Goal: Task Accomplishment & Management: Manage account settings

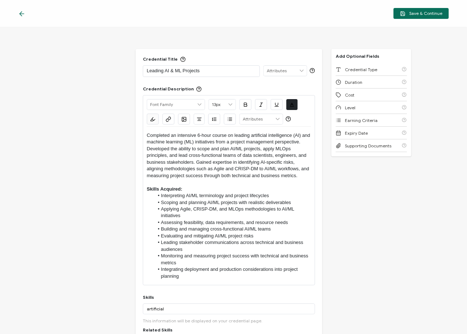
scroll to position [172, 0]
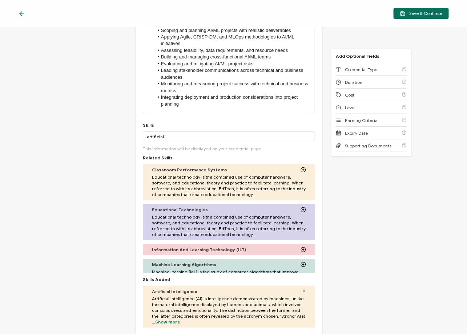
click at [57, 51] on div "Credential Title Leading AI & ML Projects ISSUER Issuer Name Credential Descrip…" at bounding box center [233, 180] width 467 height 307
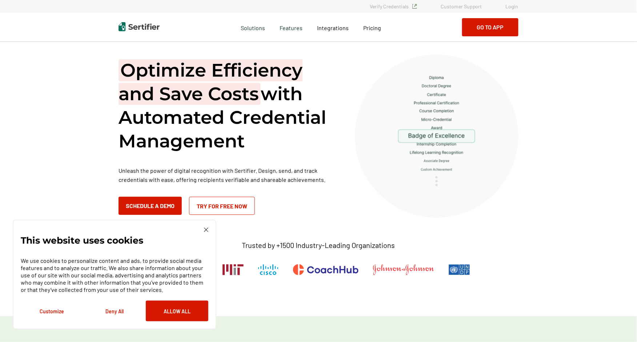
click at [512, 8] on link "Login" at bounding box center [511, 6] width 13 height 6
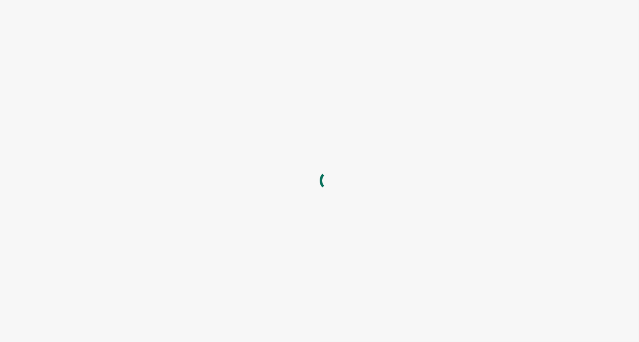
type input "hfryer@alta3.com"
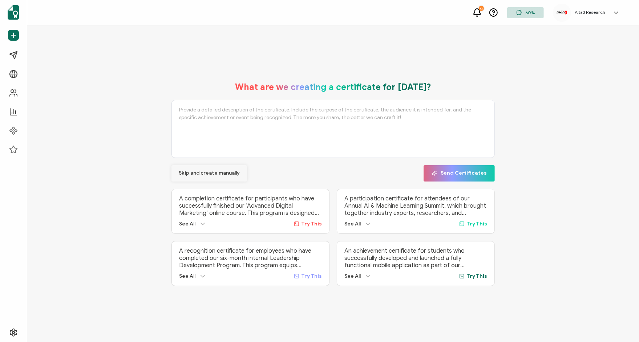
click at [206, 173] on span "Skip and create manually" at bounding box center [209, 173] width 61 height 5
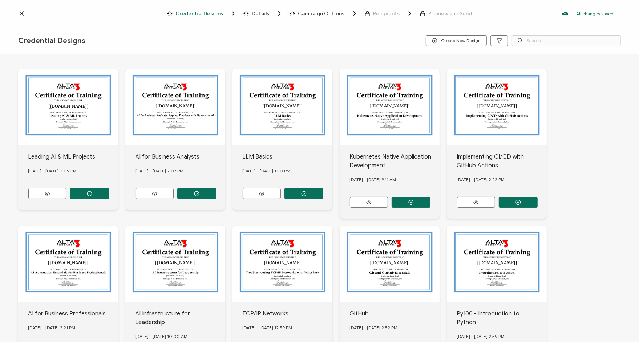
click at [21, 13] on icon at bounding box center [21, 13] width 7 height 7
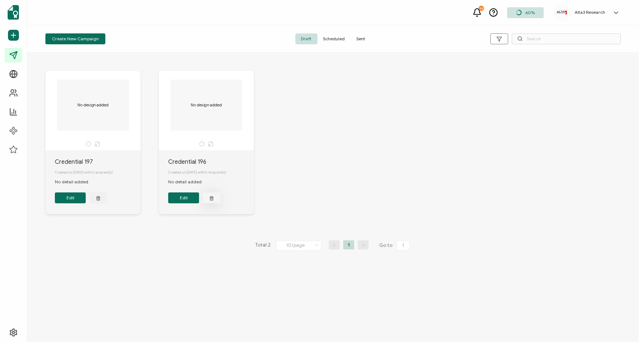
click at [207, 199] on button "button" at bounding box center [212, 198] width 18 height 11
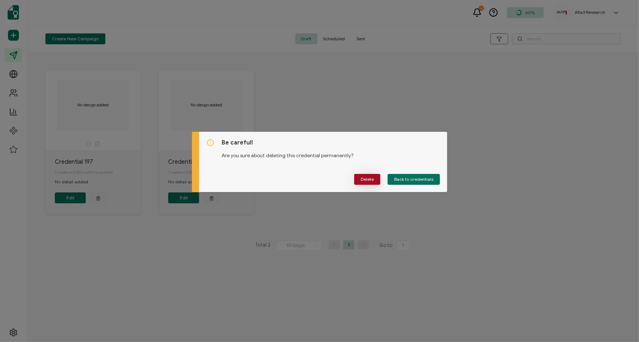
click at [366, 177] on span "Delete" at bounding box center [367, 179] width 13 height 4
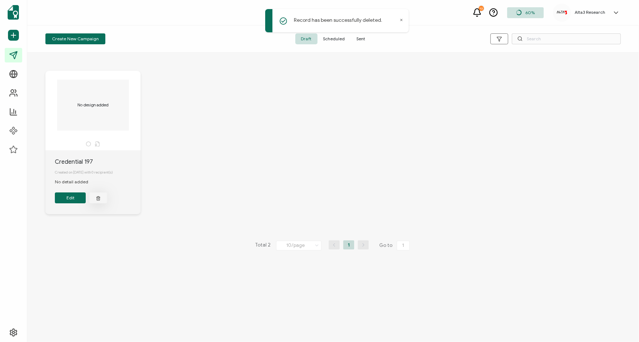
click at [97, 199] on icon "button" at bounding box center [98, 198] width 3 height 3
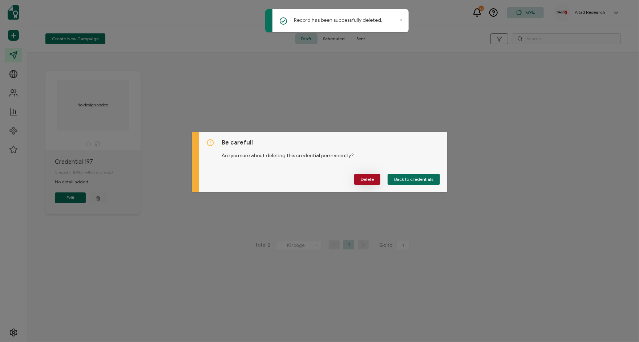
click at [372, 179] on span "Delete" at bounding box center [367, 179] width 13 height 4
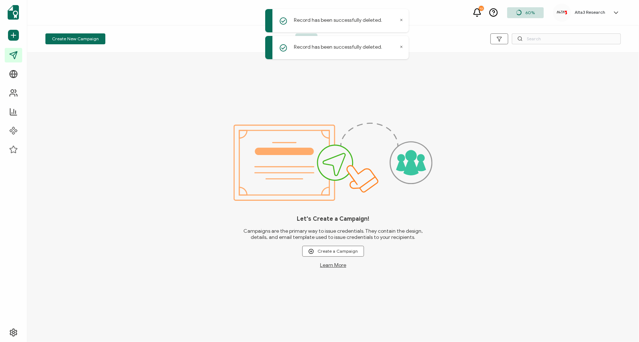
click at [402, 47] on icon at bounding box center [402, 47] width 4 height 4
click at [401, 19] on icon at bounding box center [402, 20] width 4 height 4
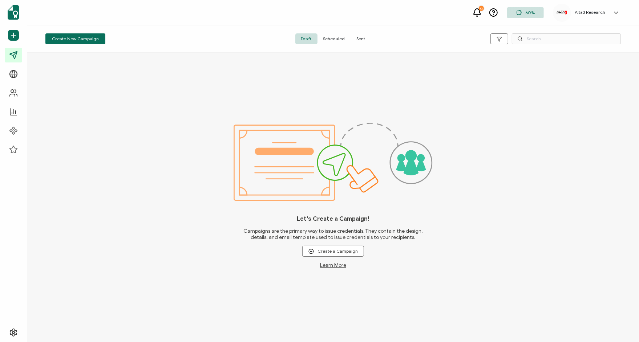
click at [338, 40] on span "Scheduled" at bounding box center [334, 38] width 33 height 11
click at [358, 37] on span "Sent" at bounding box center [361, 38] width 20 height 11
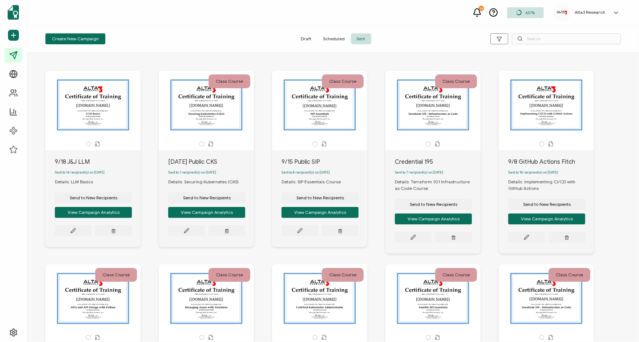
click at [312, 38] on span "Draft" at bounding box center [306, 38] width 22 height 11
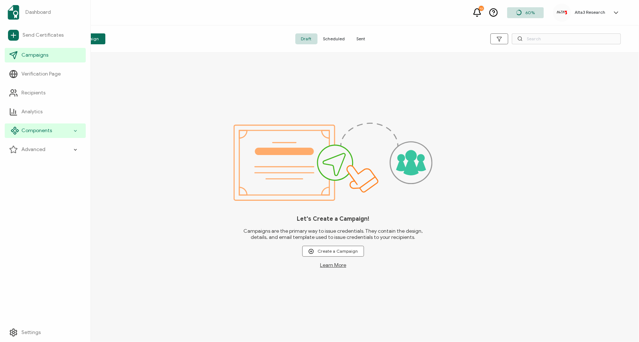
click at [75, 132] on icon at bounding box center [75, 131] width 5 height 8
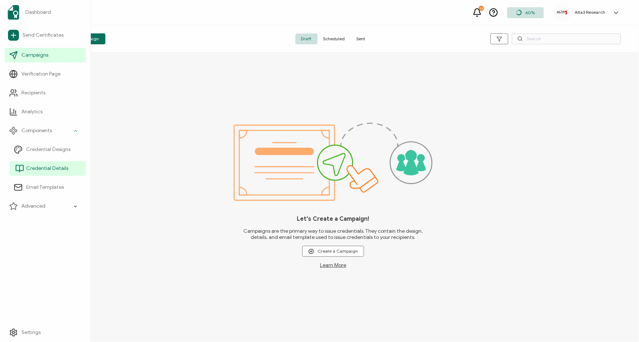
click at [56, 170] on span "Credential Details" at bounding box center [47, 168] width 42 height 7
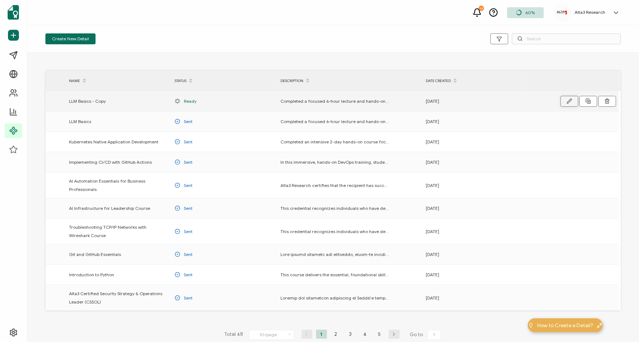
click at [565, 101] on button "button" at bounding box center [570, 101] width 18 height 11
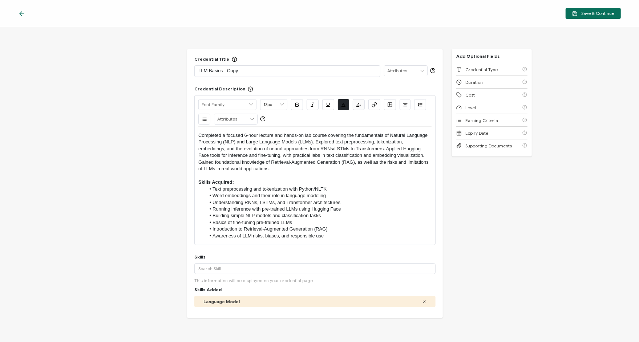
click at [276, 170] on p "Completed a focused 6-hour lecture and hands-on lab course covering the fundame…" at bounding box center [314, 152] width 233 height 40
drag, startPoint x: 242, startPoint y: 71, endPoint x: 181, endPoint y: 72, distance: 61.0
click at [181, 72] on div "Credential Title LLM Basics - Copy ISSUER Issuer Name Credential Description Al…" at bounding box center [319, 184] width 639 height 315
click at [297, 182] on p "Skills Acquired:" at bounding box center [314, 182] width 233 height 7
click at [422, 302] on icon at bounding box center [424, 302] width 4 height 4
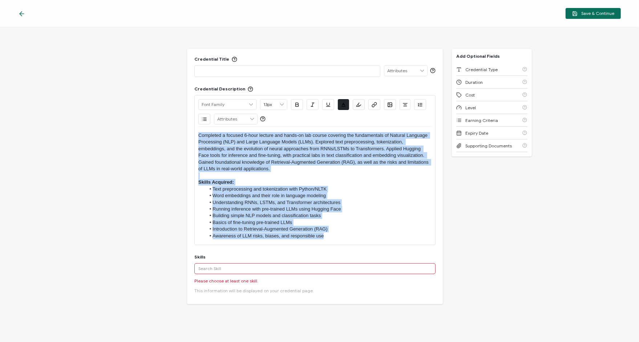
drag, startPoint x: 331, startPoint y: 236, endPoint x: 73, endPoint y: 90, distance: 296.1
click at [73, 90] on div "Credential Title ISSUER Issuer Name Credential Description Alright Sans Amita A…" at bounding box center [319, 184] width 639 height 315
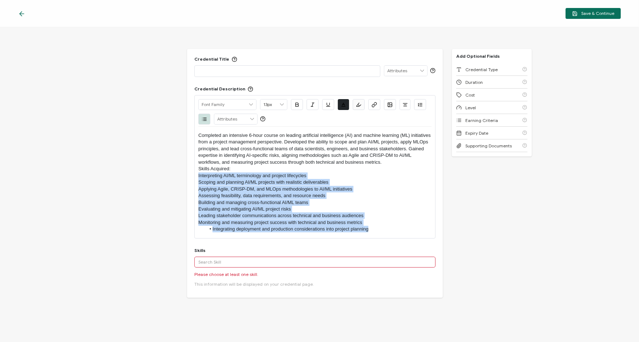
drag, startPoint x: 371, startPoint y: 228, endPoint x: 148, endPoint y: 175, distance: 228.6
click at [148, 175] on div "Credential Title ISSUER Issuer Name Credential Description Alright Sans Amita A…" at bounding box center [319, 184] width 639 height 315
click at [202, 119] on icon "button" at bounding box center [204, 119] width 5 height 5
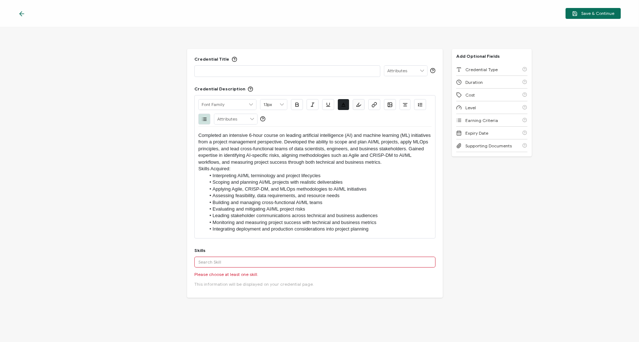
click at [385, 162] on p "Completed an intensive 6-hour course on leading artificial intelligence (AI) an…" at bounding box center [314, 148] width 233 height 33
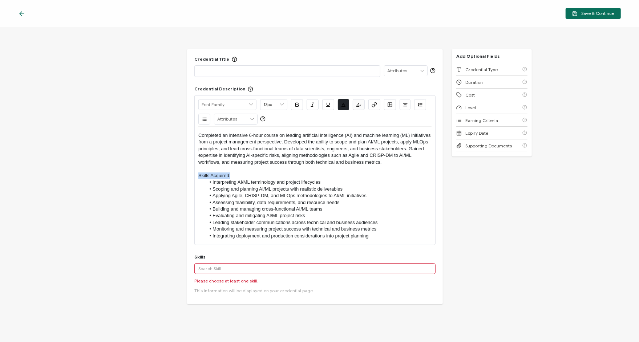
drag, startPoint x: 235, startPoint y: 175, endPoint x: 159, endPoint y: 175, distance: 75.2
click at [159, 175] on div "Credential Title ISSUER Issuer Name Credential Description Alright Sans Amita A…" at bounding box center [319, 184] width 639 height 315
click at [255, 175] on p "Skills Acquired:" at bounding box center [314, 176] width 233 height 7
click at [198, 134] on p "Completed an intensive 6-hour course on leading artificial intelligence (AI) an…" at bounding box center [314, 148] width 233 height 33
click at [273, 73] on p at bounding box center [287, 70] width 178 height 7
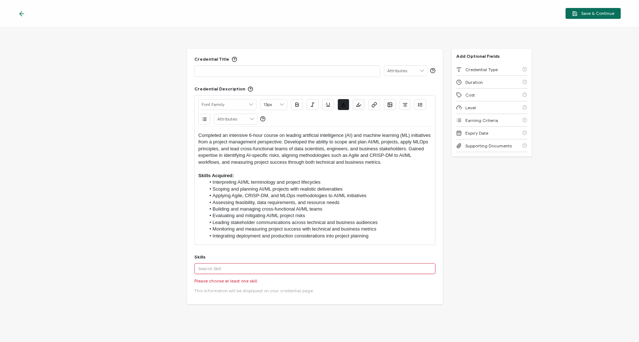
click at [381, 244] on div "Credential Title ISSUER Issuer Name Credential Description Alright Sans Amita A…" at bounding box center [315, 176] width 256 height 255
click at [392, 234] on li "Integrating deployment and production considerations into project planning" at bounding box center [319, 236] width 226 height 7
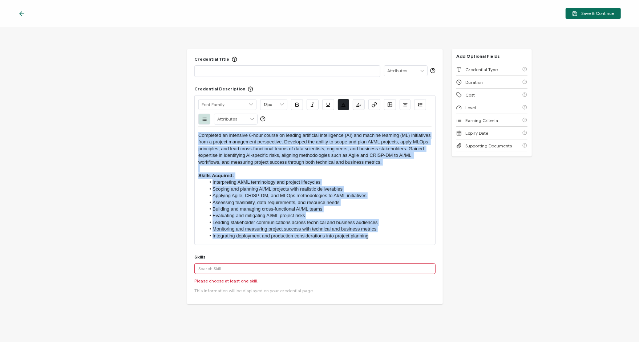
drag, startPoint x: 401, startPoint y: 237, endPoint x: 101, endPoint y: 104, distance: 328.7
click at [101, 104] on div "Credential Title ISSUER Issuer Name Credential Description Alright Sans Amita A…" at bounding box center [319, 184] width 639 height 315
copy div "Completed an intensive 6-hour course on leading artificial intelligence (AI) an…"
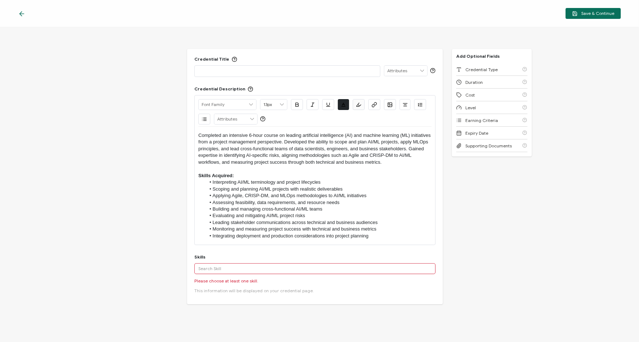
click at [505, 239] on div "Credential Title ISSUER Issuer Name Credential Description Alright Sans Amita A…" at bounding box center [319, 184] width 639 height 315
click at [291, 271] on input "text" at bounding box center [314, 268] width 241 height 11
click at [216, 280] on div "Machine Learning" at bounding box center [314, 282] width 241 height 12
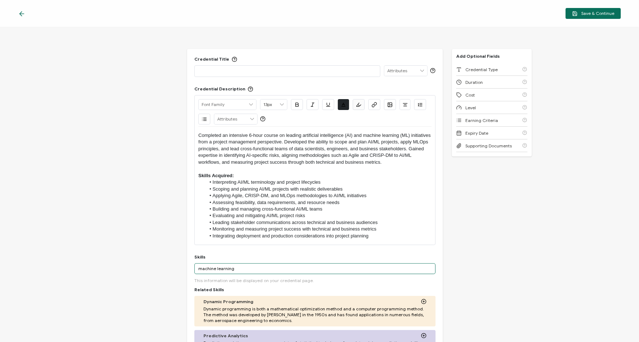
drag, startPoint x: 291, startPoint y: 267, endPoint x: 151, endPoint y: 260, distance: 139.7
click at [157, 264] on div "Credential Title ISSUER Issuer Name Credential Description Alright Sans Amita A…" at bounding box center [319, 184] width 639 height 315
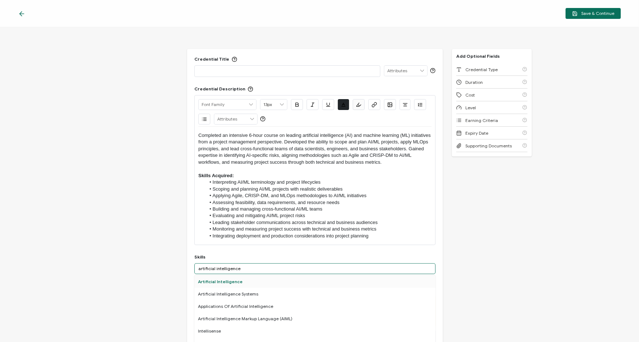
type input "artificial intelligence"
click at [229, 279] on div "Artificial Intelligence" at bounding box center [314, 282] width 241 height 12
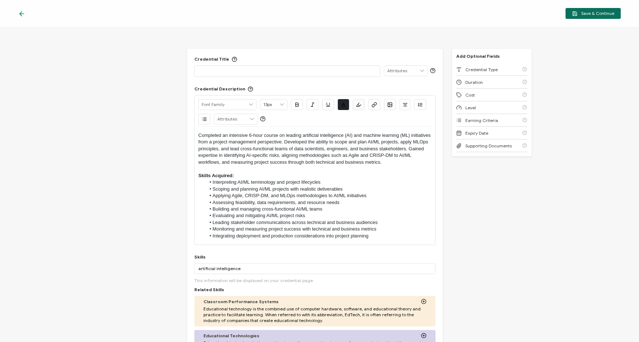
click at [311, 137] on p "Completed an intensive 6-hour course on leading artificial intelligence (AI) an…" at bounding box center [314, 148] width 233 height 33
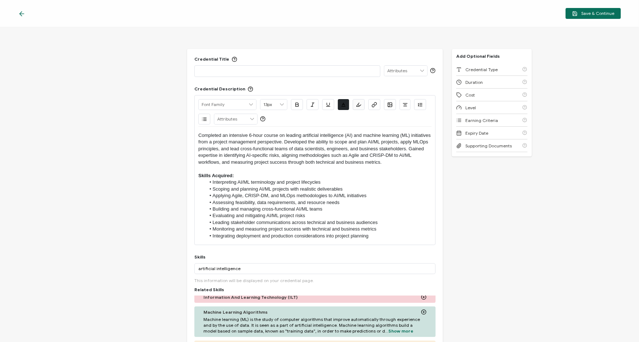
click at [499, 184] on div "Credential Title ISSUER Issuer Name Credential Description Alright Sans Amita A…" at bounding box center [319, 184] width 639 height 315
click at [363, 199] on li "Assessing feasibility, data requirements, and resource needs" at bounding box center [319, 202] width 226 height 7
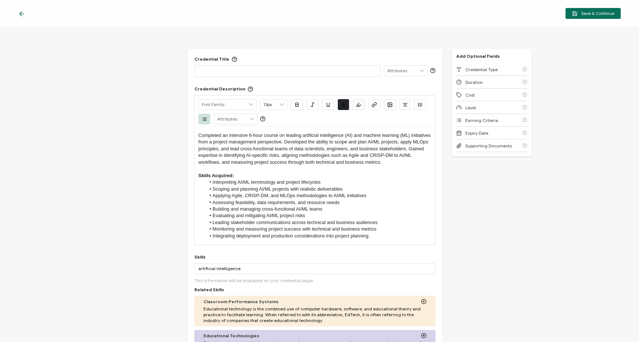
click at [258, 72] on p at bounding box center [287, 70] width 178 height 7
drag, startPoint x: 94, startPoint y: 101, endPoint x: 105, endPoint y: 99, distance: 11.0
click at [95, 100] on div "Credential Title Leading AI and ML Projects ISSUER Issuer Name Credential Descr…" at bounding box center [319, 184] width 639 height 315
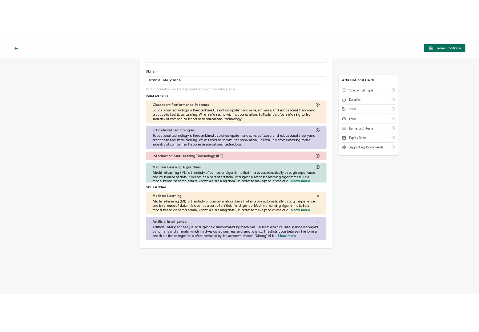
scroll to position [237, 0]
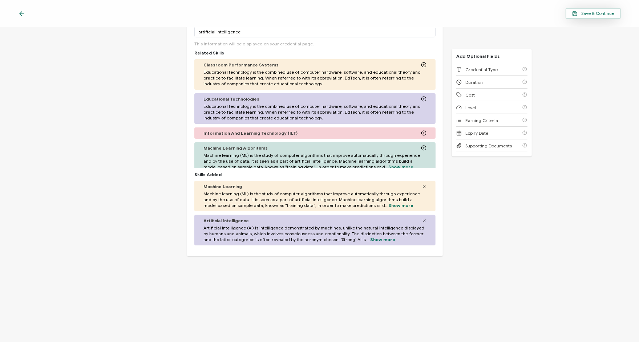
click at [595, 13] on span "Save & Continue" at bounding box center [593, 13] width 42 height 5
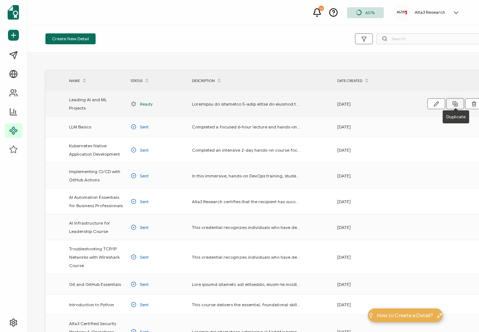
click at [456, 101] on icon at bounding box center [454, 103] width 5 height 5
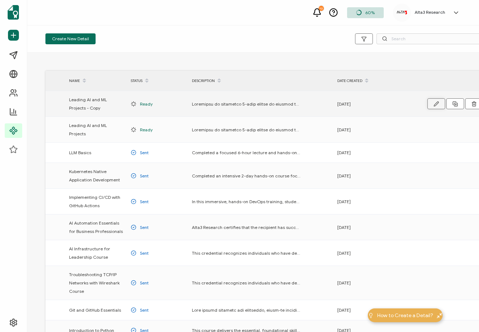
click at [434, 103] on button "button" at bounding box center [436, 103] width 18 height 11
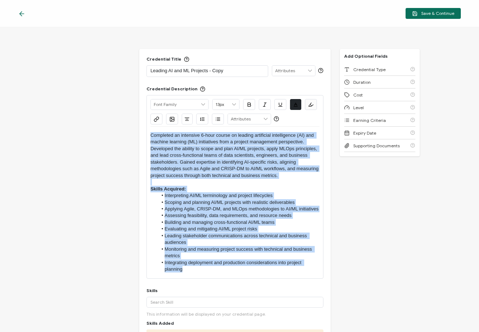
drag, startPoint x: 200, startPoint y: 272, endPoint x: 73, endPoint y: 19, distance: 282.9
click at [89, 54] on div "Credential Title Leading AI and ML Projects - Copy ISSUER Issuer Name Credentia…" at bounding box center [239, 179] width 479 height 305
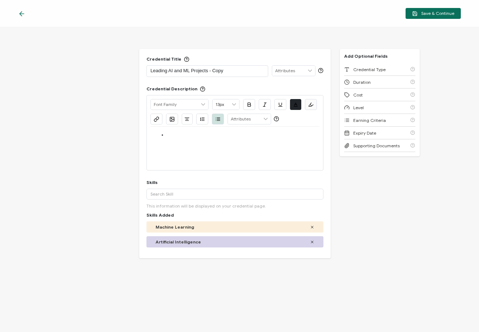
click at [186, 138] on div at bounding box center [234, 135] width 169 height 17
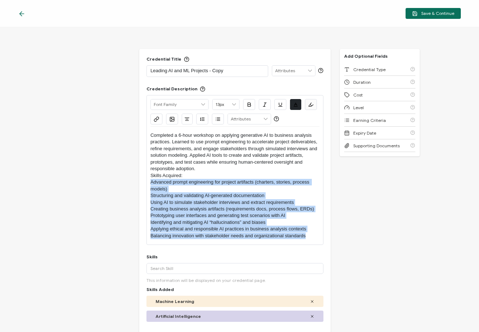
drag, startPoint x: 311, startPoint y: 237, endPoint x: 113, endPoint y: 183, distance: 204.4
click at [113, 183] on div "Credential Title Leading AI and ML Projects - Copy ISSUER Issuer Name Credentia…" at bounding box center [239, 179] width 479 height 305
click at [215, 119] on icon "button" at bounding box center [217, 119] width 5 height 5
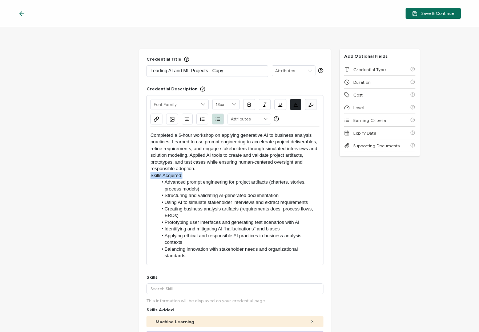
drag, startPoint x: 189, startPoint y: 175, endPoint x: 127, endPoint y: 177, distance: 62.2
click at [125, 175] on div "Credential Title Leading AI and ML Projects - Copy ISSUER Issuer Name Credentia…" at bounding box center [239, 179] width 479 height 305
click at [204, 169] on p "Completed a 6-hour workshop on applying generative AI to business analysis prac…" at bounding box center [234, 152] width 169 height 40
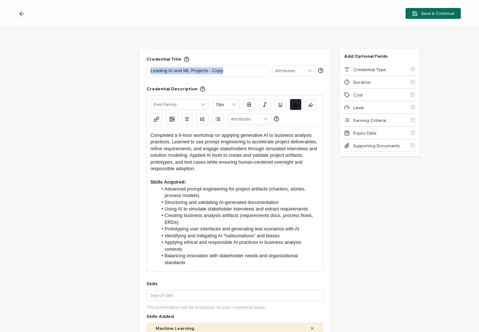
drag, startPoint x: 229, startPoint y: 73, endPoint x: 97, endPoint y: 73, distance: 131.9
click at [97, 73] on div "Credential Title Leading AI and ML Projects - Copy ISSUER Issuer Name Credentia…" at bounding box center [239, 179] width 479 height 305
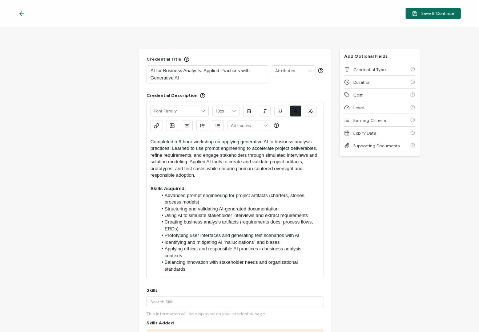
drag, startPoint x: 96, startPoint y: 99, endPoint x: 105, endPoint y: 101, distance: 9.3
click at [96, 99] on div "Credential Title AI for Business Analysts: Applied Practices with Generative AI…" at bounding box center [239, 179] width 479 height 305
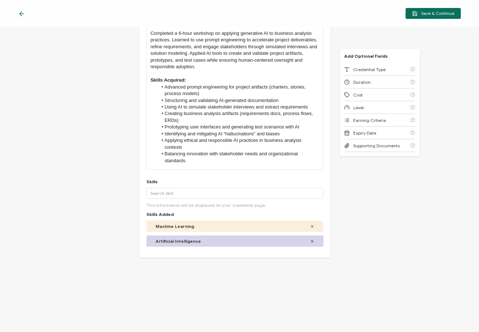
scroll to position [73, 0]
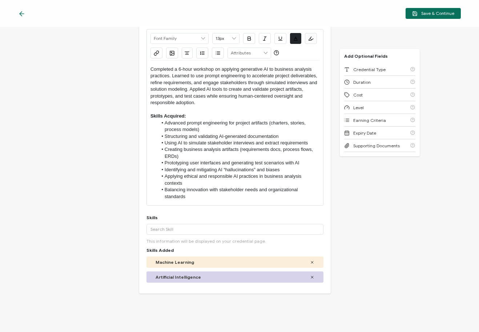
click at [282, 189] on li "Balancing innovation with stakeholder needs and organizational standards" at bounding box center [238, 193] width 162 height 13
click at [311, 277] on icon at bounding box center [312, 277] width 2 height 2
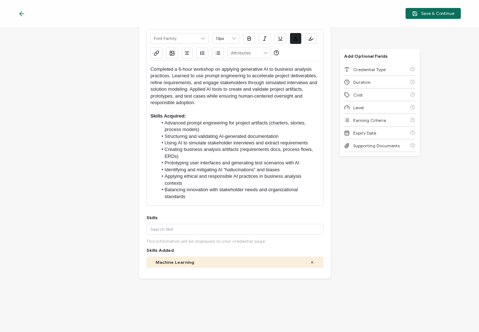
click at [310, 261] on icon at bounding box center [312, 262] width 4 height 4
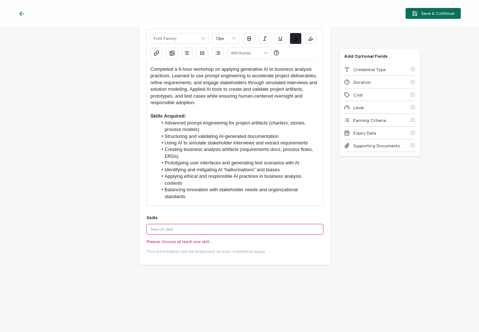
click at [267, 227] on input "text" at bounding box center [234, 229] width 177 height 11
drag, startPoint x: 179, startPoint y: 230, endPoint x: 106, endPoint y: 230, distance: 73.4
click at [106, 230] on div "Credential Title AI for Business Analysts: Applied Practices with Generative AI…" at bounding box center [239, 179] width 479 height 305
type input "a"
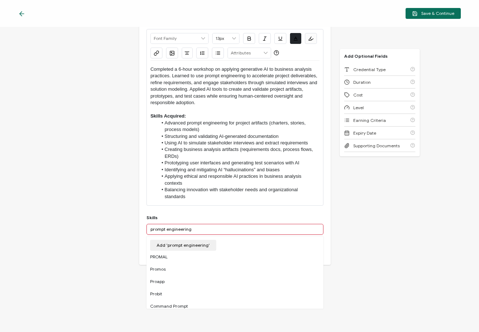
type input "prompt engineering"
click at [187, 217] on div "Skills prompt engineering Add 'prompt engineering' A custom skill's name cannot…" at bounding box center [234, 236] width 177 height 43
drag, startPoint x: 195, startPoint y: 227, endPoint x: 61, endPoint y: 228, distance: 134.1
click at [61, 228] on div "Credential Title AI for Business Analysts: Applied Practices with Generative AI…" at bounding box center [239, 179] width 479 height 305
